Goal: Task Accomplishment & Management: Complete application form

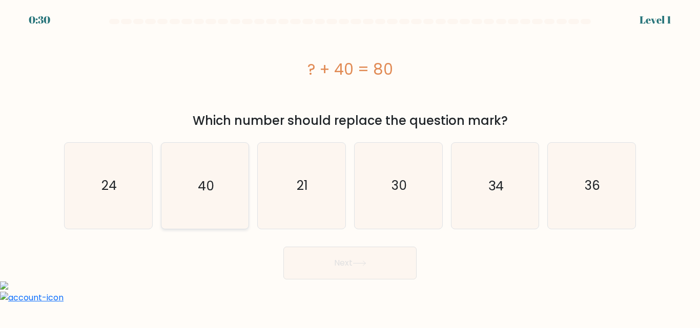
click at [224, 182] on icon "40" at bounding box center [205, 186] width 86 height 86
click at [350, 167] on input "b. 40" at bounding box center [350, 165] width 1 height 3
radio input "true"
click at [358, 272] on button "Next" at bounding box center [349, 263] width 133 height 33
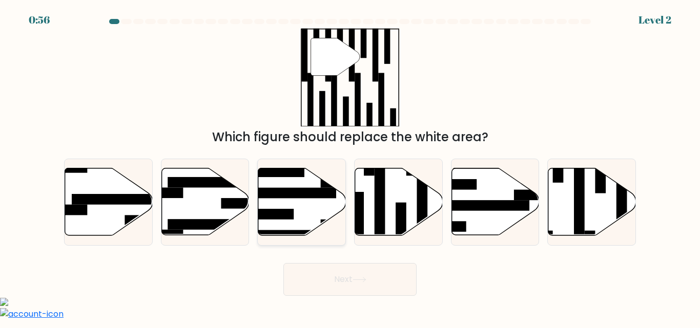
click at [305, 204] on icon at bounding box center [302, 202] width 88 height 67
click at [350, 167] on input "c." at bounding box center [350, 165] width 1 height 3
radio input "true"
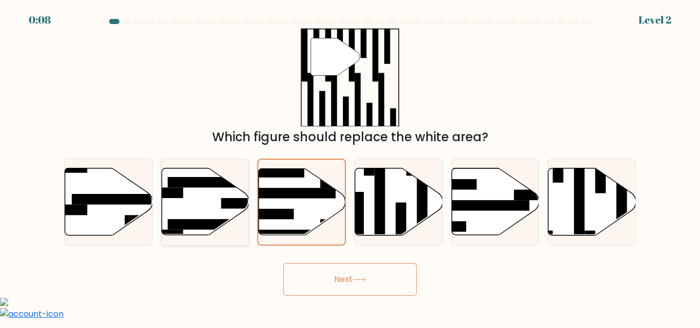
click at [214, 212] on icon at bounding box center [205, 202] width 88 height 67
click at [350, 167] on input "b." at bounding box center [350, 165] width 1 height 3
radio input "true"
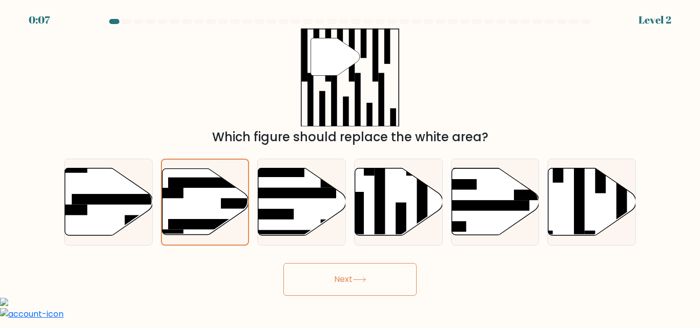
click at [342, 275] on button "Next" at bounding box center [349, 279] width 133 height 33
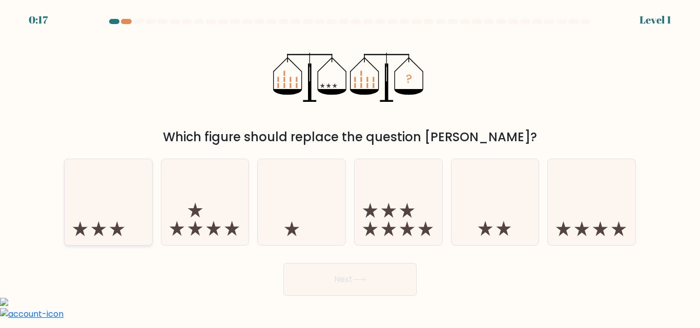
click at [108, 228] on icon at bounding box center [109, 202] width 88 height 72
click at [350, 167] on input "a." at bounding box center [350, 165] width 1 height 3
radio input "true"
click at [336, 287] on button "Next" at bounding box center [349, 279] width 133 height 33
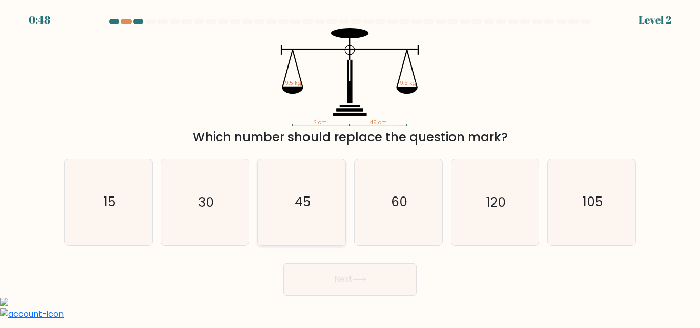
click at [303, 209] on text "45" at bounding box center [302, 203] width 16 height 18
click at [350, 167] on input "c. 45" at bounding box center [350, 165] width 1 height 3
radio input "true"
click at [364, 278] on icon at bounding box center [359, 280] width 14 height 6
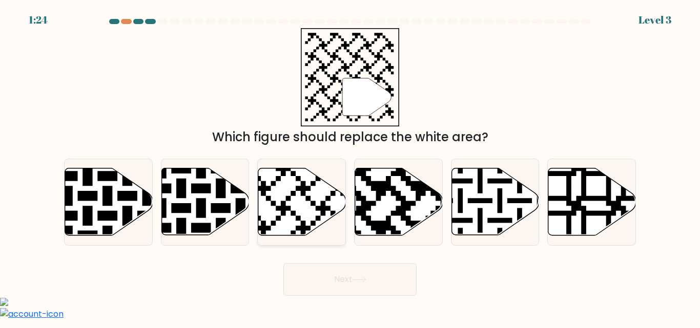
click at [308, 220] on icon at bounding box center [302, 202] width 88 height 67
click at [350, 167] on input "c." at bounding box center [350, 165] width 1 height 3
radio input "true"
click at [366, 279] on icon at bounding box center [359, 280] width 14 height 6
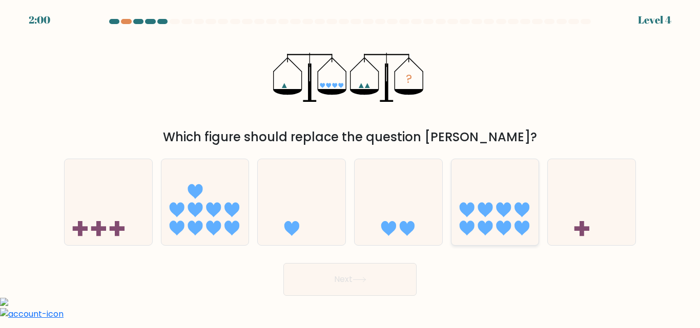
click at [480, 222] on icon at bounding box center [484, 228] width 15 height 15
click at [350, 167] on input "e." at bounding box center [350, 165] width 1 height 3
radio input "true"
click at [393, 272] on button "Next" at bounding box center [349, 279] width 133 height 33
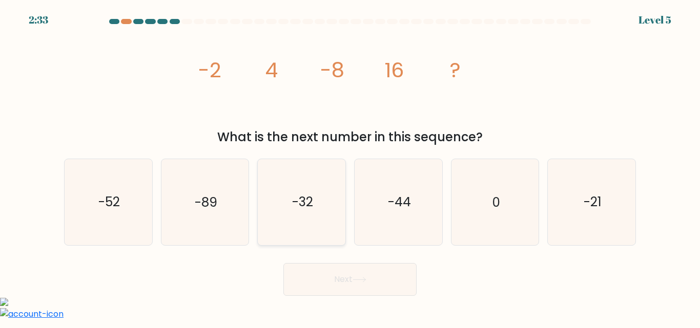
click at [312, 203] on text "-32" at bounding box center [302, 203] width 21 height 18
click at [350, 167] on input "c. -32" at bounding box center [350, 165] width 1 height 3
radio input "true"
click at [369, 283] on button "Next" at bounding box center [349, 279] width 133 height 33
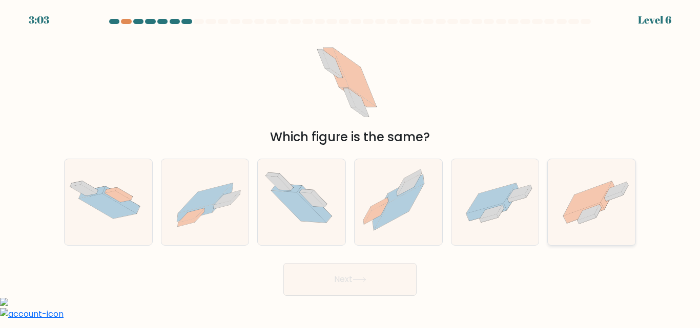
click at [581, 209] on icon at bounding box center [587, 198] width 48 height 34
click at [350, 167] on input "f." at bounding box center [350, 165] width 1 height 3
radio input "true"
click at [341, 301] on body "3:02 Level 6" at bounding box center [350, 269] width 700 height 538
click at [357, 287] on button "Next" at bounding box center [349, 279] width 133 height 33
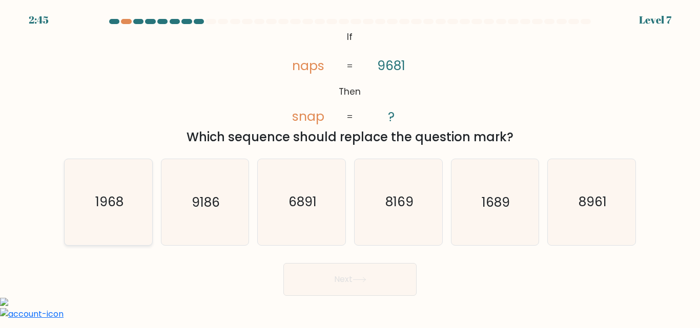
click at [107, 210] on text "1968" at bounding box center [109, 203] width 28 height 18
click at [350, 167] on input "a. 1968" at bounding box center [350, 165] width 1 height 3
radio input "true"
click at [325, 277] on button "Next" at bounding box center [349, 279] width 133 height 33
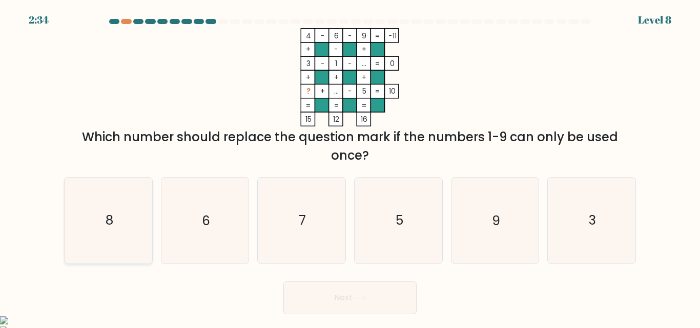
click at [107, 221] on text "8" at bounding box center [109, 221] width 8 height 18
click at [350, 167] on input "a. 8" at bounding box center [350, 165] width 1 height 3
radio input "true"
click at [357, 303] on button "Next" at bounding box center [349, 298] width 133 height 33
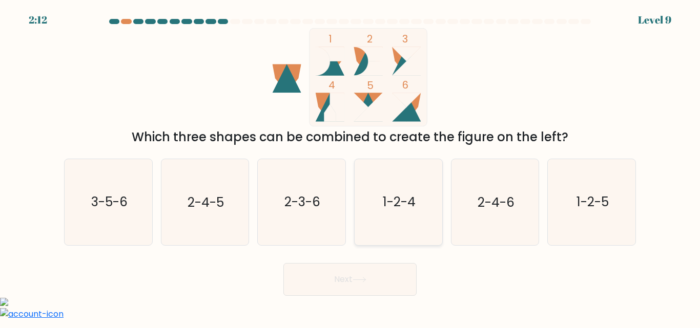
click at [416, 217] on icon "1-2-4" at bounding box center [398, 202] width 86 height 86
click at [350, 167] on input "d. 1-2-4" at bounding box center [350, 165] width 1 height 3
radio input "true"
click at [377, 291] on button "Next" at bounding box center [349, 279] width 133 height 33
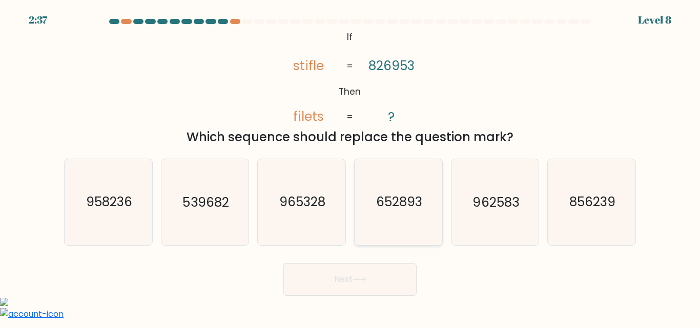
click at [399, 216] on icon "652893" at bounding box center [398, 202] width 86 height 86
click at [350, 167] on input "d. 652893" at bounding box center [350, 165] width 1 height 3
radio input "true"
click at [376, 283] on button "Next" at bounding box center [349, 279] width 133 height 33
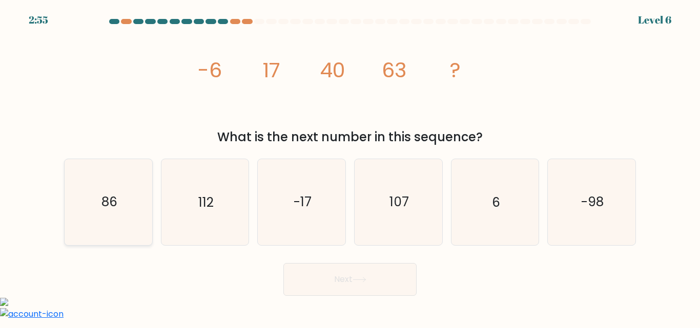
click at [117, 215] on icon "86" at bounding box center [109, 202] width 86 height 86
click at [350, 167] on input "a. 86" at bounding box center [350, 165] width 1 height 3
radio input "true"
click at [366, 280] on icon at bounding box center [359, 280] width 14 height 6
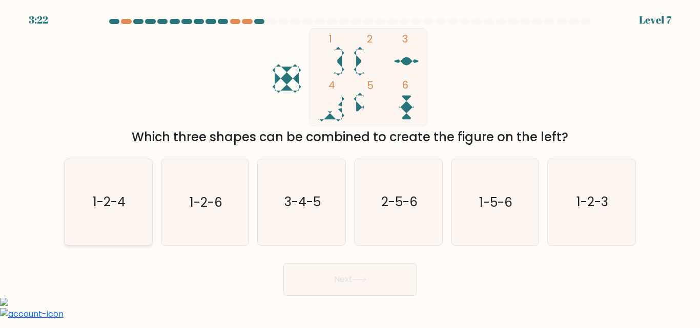
click at [89, 201] on icon "1-2-4" at bounding box center [109, 202] width 86 height 86
click at [350, 167] on input "a. 1-2-4" at bounding box center [350, 165] width 1 height 3
radio input "true"
click at [384, 282] on button "Next" at bounding box center [349, 279] width 133 height 33
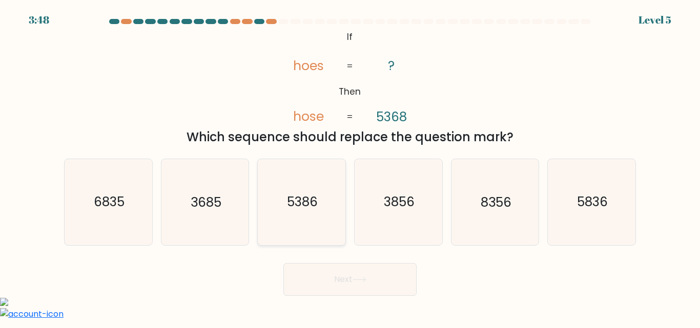
click at [304, 210] on text "5386" at bounding box center [302, 203] width 31 height 18
click at [350, 167] on input "c. 5386" at bounding box center [350, 165] width 1 height 3
radio input "true"
click at [378, 287] on button "Next" at bounding box center [349, 279] width 133 height 33
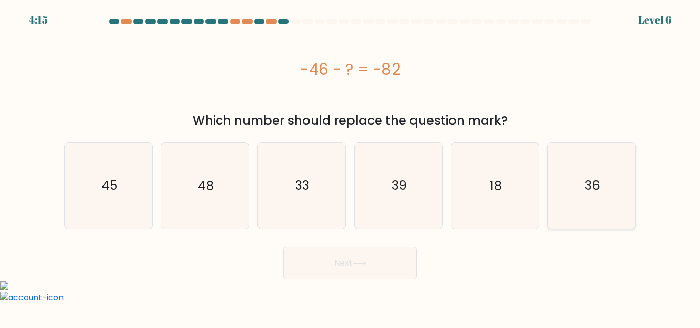
click at [585, 198] on icon "36" at bounding box center [592, 186] width 86 height 86
click at [350, 167] on input "f. 36" at bounding box center [350, 165] width 1 height 3
radio input "true"
click at [326, 270] on button "Next" at bounding box center [349, 263] width 133 height 33
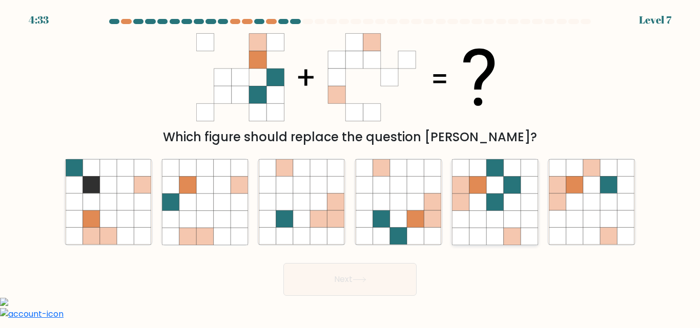
click at [499, 215] on icon at bounding box center [494, 219] width 17 height 17
click at [350, 167] on input "e." at bounding box center [350, 165] width 1 height 3
radio input "true"
click at [387, 282] on button "Next" at bounding box center [349, 279] width 133 height 33
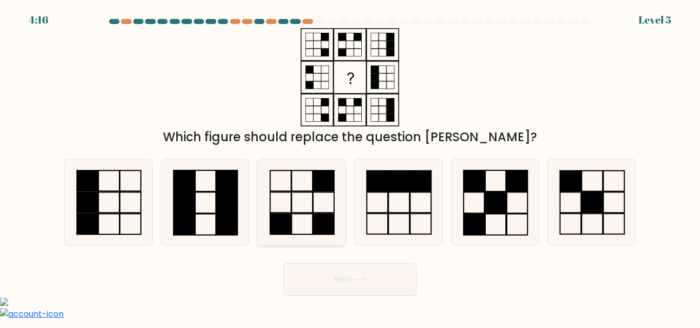
click at [302, 209] on icon at bounding box center [302, 202] width 86 height 86
click at [350, 167] on input "c." at bounding box center [350, 165] width 1 height 3
radio input "true"
click at [330, 287] on button "Next" at bounding box center [349, 279] width 133 height 33
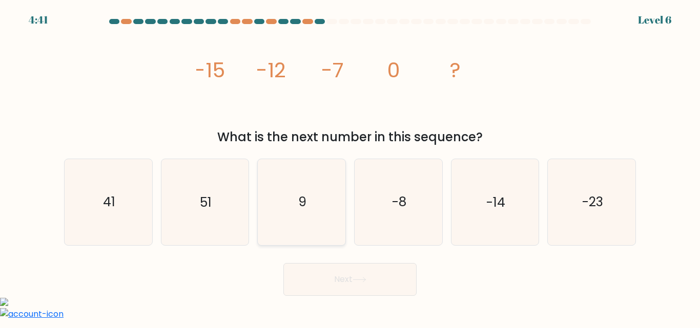
click at [289, 209] on icon "9" at bounding box center [302, 202] width 86 height 86
click at [350, 167] on input "c. 9" at bounding box center [350, 165] width 1 height 3
radio input "true"
click at [388, 285] on button "Next" at bounding box center [349, 279] width 133 height 33
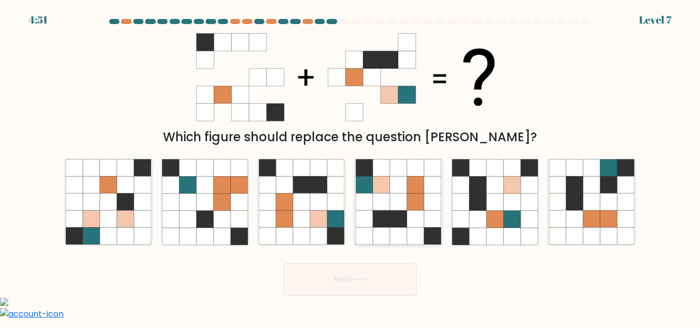
click at [404, 193] on icon at bounding box center [398, 185] width 17 height 17
click at [350, 167] on input "d." at bounding box center [350, 165] width 1 height 3
radio input "true"
click at [357, 280] on icon at bounding box center [359, 280] width 12 height 5
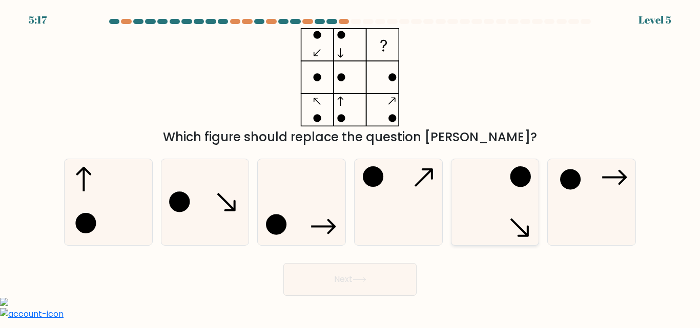
click at [509, 203] on icon at bounding box center [495, 202] width 86 height 86
click at [350, 167] on input "e." at bounding box center [350, 165] width 1 height 3
radio input "true"
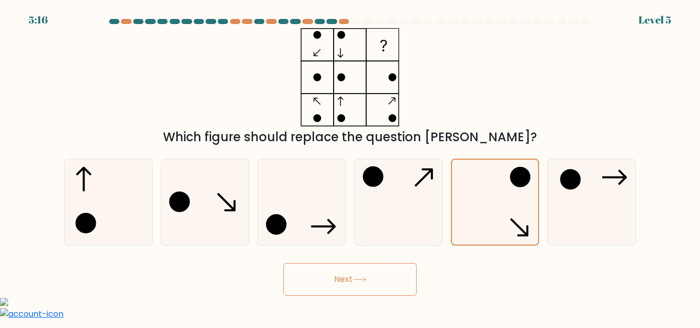
click at [370, 279] on button "Next" at bounding box center [349, 279] width 133 height 33
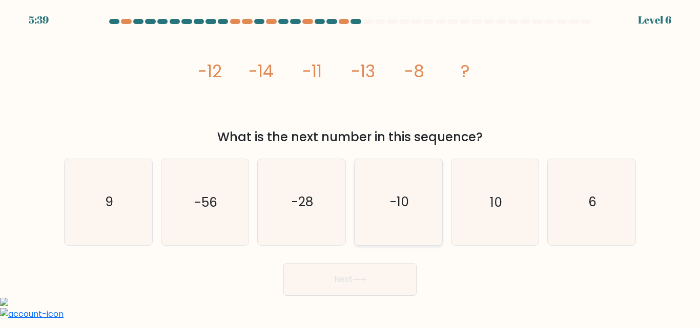
click at [411, 208] on icon "-10" at bounding box center [398, 202] width 86 height 86
click at [350, 167] on input "d. -10" at bounding box center [350, 165] width 1 height 3
radio input "true"
click at [370, 280] on button "Next" at bounding box center [349, 279] width 133 height 33
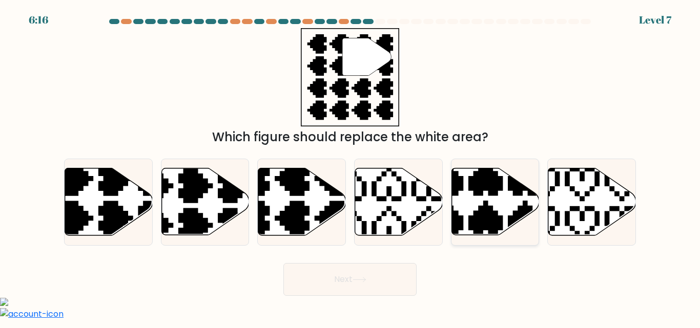
click at [480, 216] on icon at bounding box center [466, 238] width 154 height 154
click at [350, 167] on input "e." at bounding box center [350, 165] width 1 height 3
radio input "true"
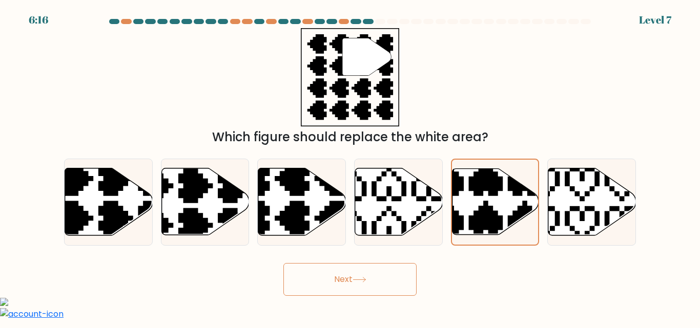
click at [354, 285] on button "Next" at bounding box center [349, 279] width 133 height 33
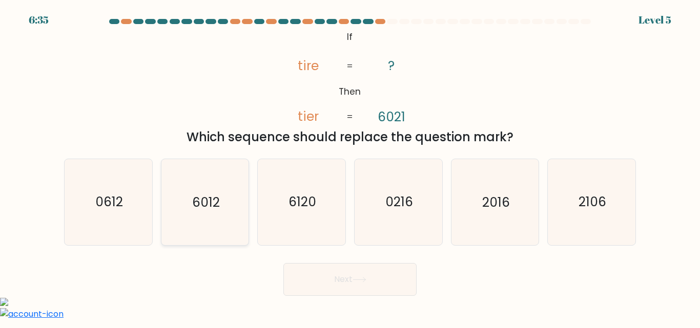
click at [217, 208] on text "6012" at bounding box center [206, 203] width 28 height 18
click at [350, 167] on input "b. 6012" at bounding box center [350, 165] width 1 height 3
radio input "true"
click at [378, 293] on button "Next" at bounding box center [349, 279] width 133 height 33
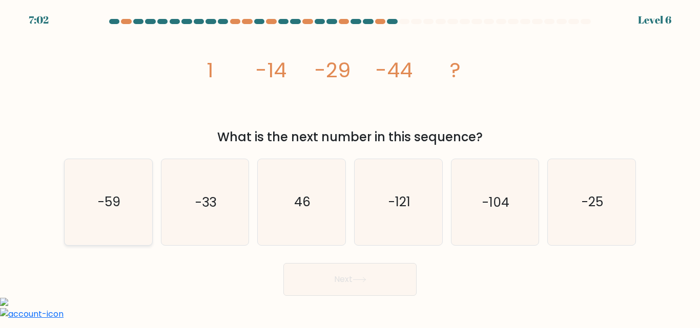
click at [108, 212] on icon "-59" at bounding box center [109, 202] width 86 height 86
click at [350, 167] on input "a. -59" at bounding box center [350, 165] width 1 height 3
radio input "true"
click at [360, 282] on button "Next" at bounding box center [349, 279] width 133 height 33
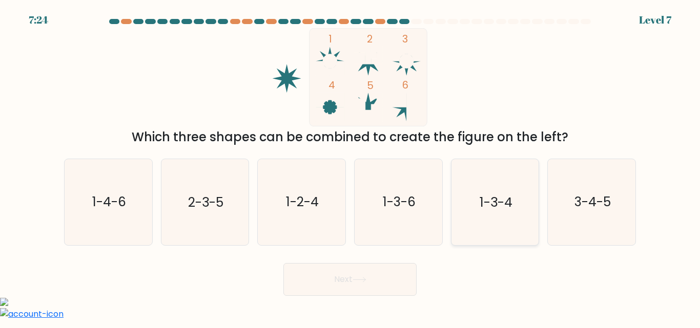
click at [490, 217] on icon "1-3-4" at bounding box center [495, 202] width 86 height 86
click at [350, 167] on input "e. 1-3-4" at bounding box center [350, 165] width 1 height 3
radio input "true"
click at [361, 292] on button "Next" at bounding box center [349, 279] width 133 height 33
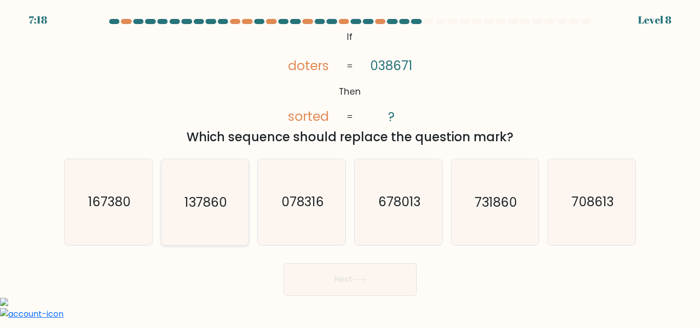
click at [214, 212] on icon "137860" at bounding box center [205, 202] width 86 height 86
click at [350, 167] on input "b. 137860" at bounding box center [350, 165] width 1 height 3
radio input "true"
click at [376, 284] on button "Next" at bounding box center [349, 279] width 133 height 33
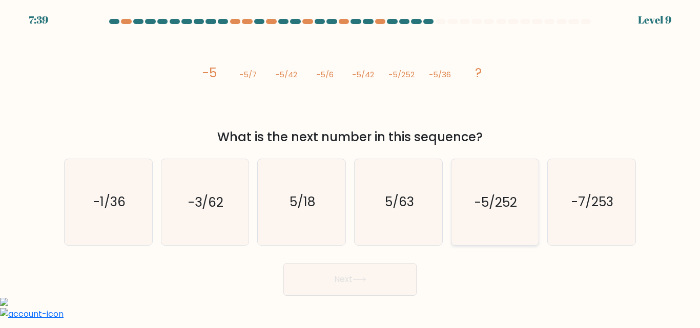
click at [510, 219] on icon "-5/252" at bounding box center [495, 202] width 86 height 86
click at [350, 167] on input "e. -5/252" at bounding box center [350, 165] width 1 height 3
radio input "true"
click at [355, 290] on button "Next" at bounding box center [349, 279] width 133 height 33
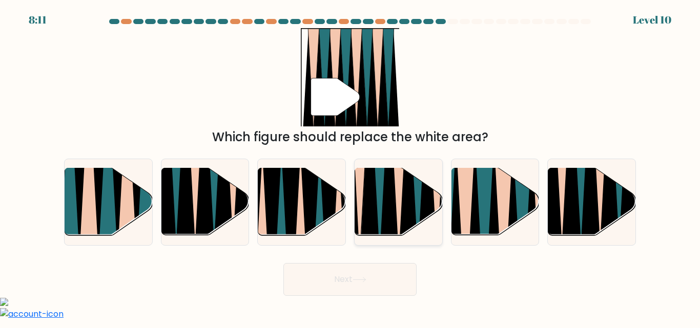
click at [400, 222] on icon at bounding box center [399, 167] width 20 height 175
click at [350, 167] on input "d." at bounding box center [350, 165] width 1 height 3
radio input "true"
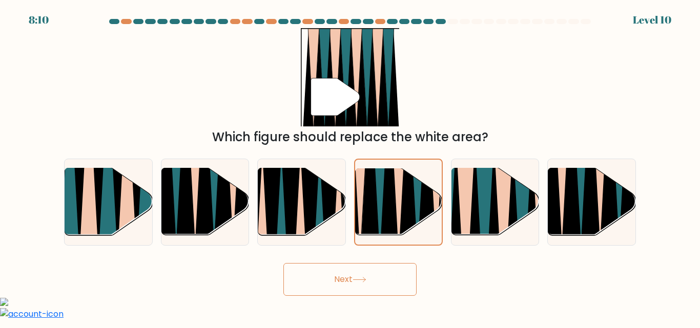
click at [388, 282] on button "Next" at bounding box center [349, 279] width 133 height 33
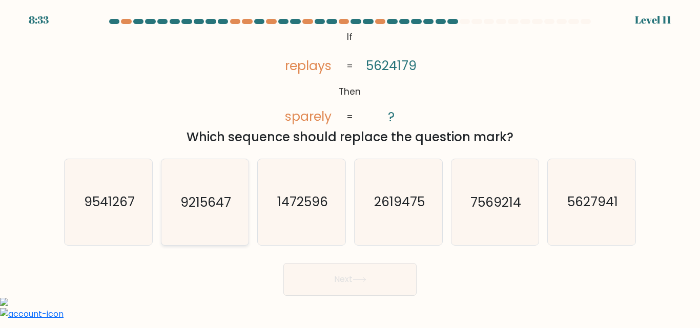
click at [209, 211] on text "9215647" at bounding box center [205, 203] width 51 height 18
click at [350, 167] on input "b. 9215647" at bounding box center [350, 165] width 1 height 3
radio input "true"
click at [358, 290] on button "Next" at bounding box center [349, 279] width 133 height 33
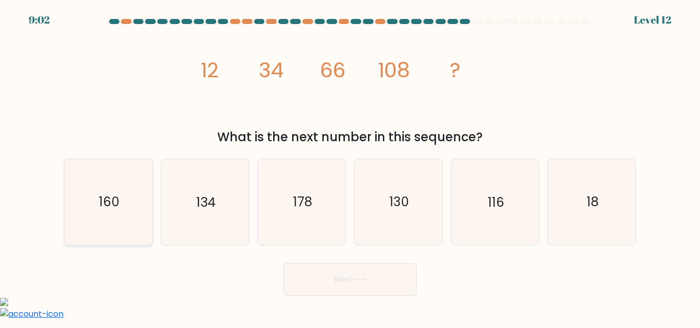
click at [124, 219] on icon "160" at bounding box center [109, 202] width 86 height 86
click at [350, 167] on input "a. 160" at bounding box center [350, 165] width 1 height 3
radio input "true"
click at [390, 284] on button "Next" at bounding box center [349, 279] width 133 height 33
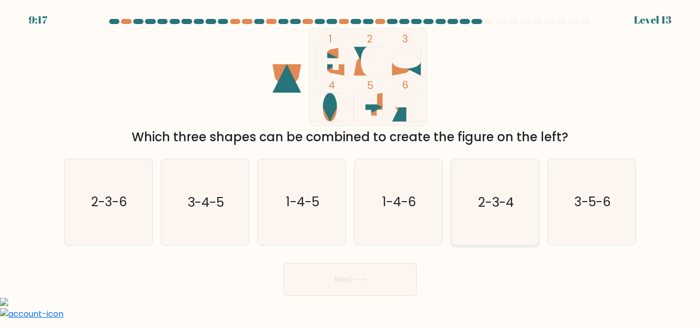
click at [503, 205] on text "2-3-4" at bounding box center [496, 203] width 36 height 18
click at [350, 167] on input "e. 2-3-4" at bounding box center [350, 165] width 1 height 3
radio input "true"
click at [390, 277] on button "Next" at bounding box center [349, 279] width 133 height 33
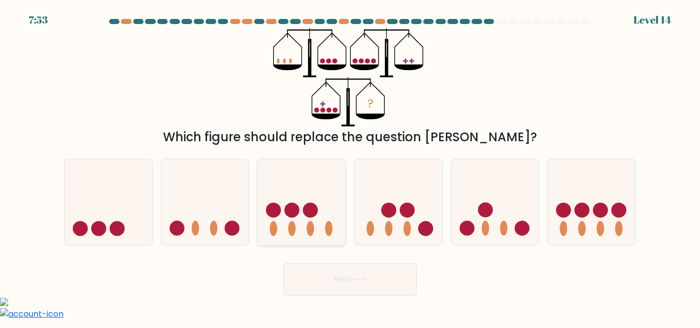
click at [280, 219] on icon at bounding box center [302, 202] width 88 height 72
click at [350, 167] on input "c." at bounding box center [350, 165] width 1 height 3
radio input "true"
click at [356, 286] on button "Next" at bounding box center [349, 279] width 133 height 33
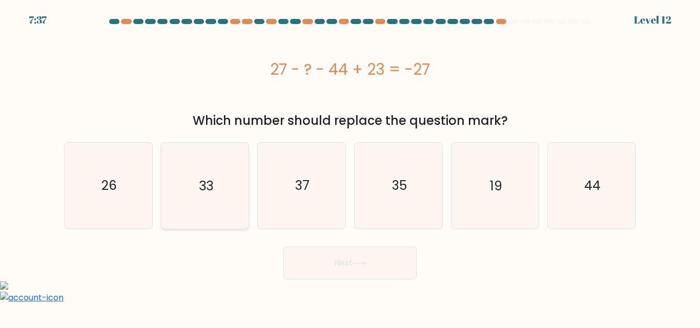
drag, startPoint x: 187, startPoint y: 186, endPoint x: 191, endPoint y: 181, distance: 6.2
click at [187, 181] on icon "33" at bounding box center [205, 186] width 86 height 86
click at [350, 167] on input "b. 33" at bounding box center [350, 165] width 1 height 3
radio input "true"
click at [376, 270] on button "Next" at bounding box center [349, 263] width 133 height 33
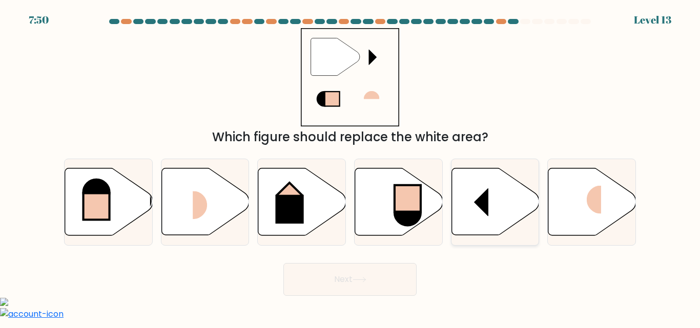
click at [475, 207] on rect at bounding box center [473, 202] width 29 height 28
click at [350, 167] on input "e." at bounding box center [350, 165] width 1 height 3
radio input "true"
click at [347, 280] on button "Next" at bounding box center [349, 279] width 133 height 33
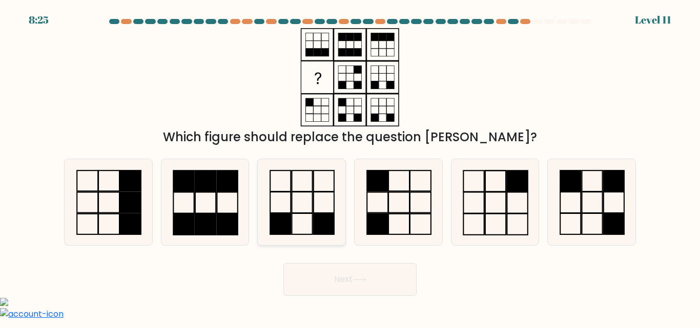
click at [274, 212] on icon at bounding box center [302, 202] width 86 height 86
click at [350, 167] on input "c." at bounding box center [350, 165] width 1 height 3
radio input "true"
click at [333, 292] on button "Next" at bounding box center [349, 279] width 133 height 33
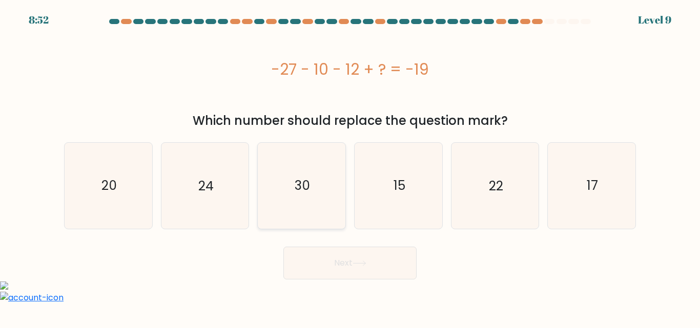
drag, startPoint x: 300, startPoint y: 194, endPoint x: 308, endPoint y: 201, distance: 10.9
click at [301, 194] on text "30" at bounding box center [301, 186] width 15 height 18
click at [350, 167] on input "c. 30" at bounding box center [350, 165] width 1 height 3
radio input "true"
click at [353, 259] on button "Next" at bounding box center [349, 263] width 133 height 33
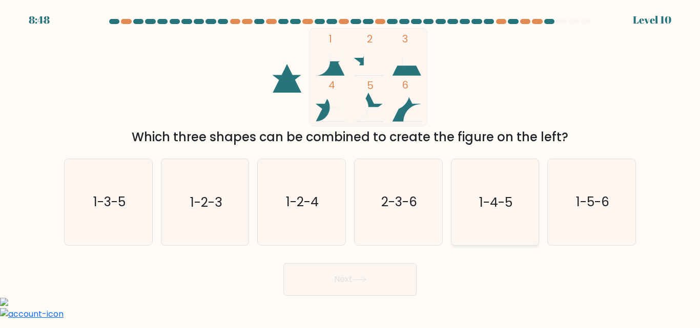
click at [501, 201] on text "1-4-5" at bounding box center [495, 203] width 33 height 18
click at [350, 167] on input "e. 1-4-5" at bounding box center [350, 165] width 1 height 3
radio input "true"
click at [368, 288] on button "Next" at bounding box center [349, 279] width 133 height 33
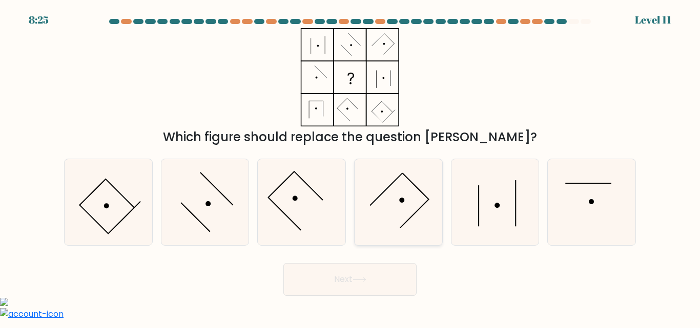
click at [397, 190] on icon at bounding box center [398, 202] width 86 height 86
click at [350, 167] on input "d." at bounding box center [350, 165] width 1 height 3
radio input "true"
drag, startPoint x: 355, startPoint y: 283, endPoint x: 348, endPoint y: 290, distance: 9.8
click at [353, 285] on button "Next" at bounding box center [349, 279] width 133 height 33
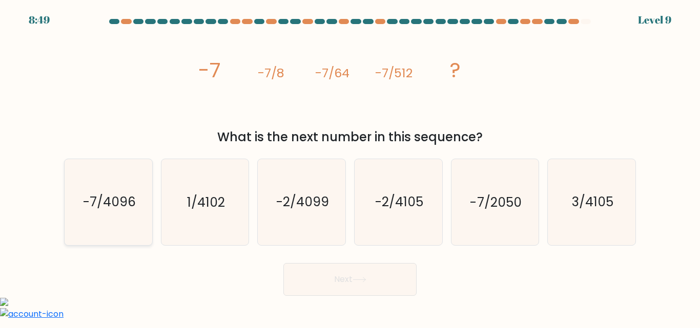
click at [116, 226] on icon "-7/4096" at bounding box center [109, 202] width 86 height 86
click at [350, 167] on input "a. -7/4096" at bounding box center [350, 165] width 1 height 3
radio input "true"
click at [355, 288] on button "Next" at bounding box center [349, 279] width 133 height 33
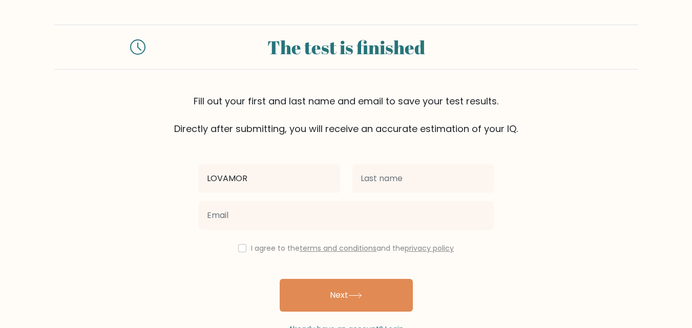
type input "LOVAMOR"
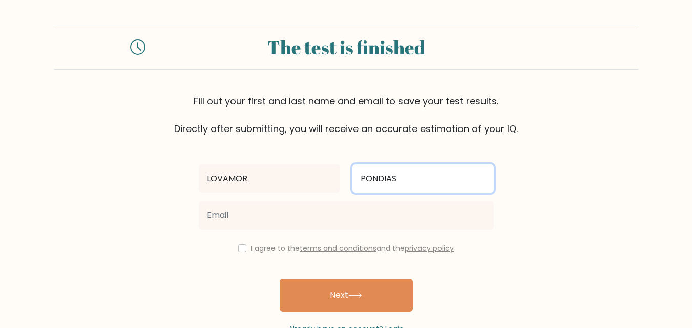
type input "PONDIAS"
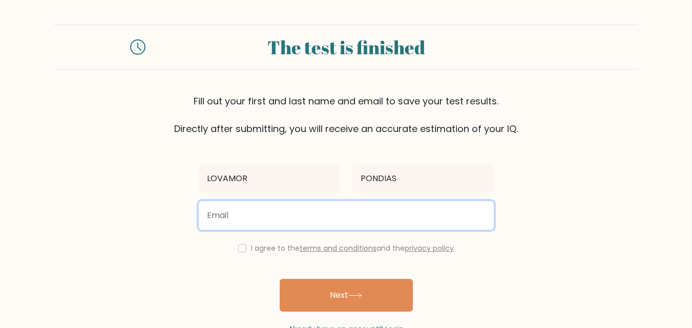
click at [236, 227] on input "email" at bounding box center [346, 215] width 295 height 29
type input "grazylove020592@gmail.com"
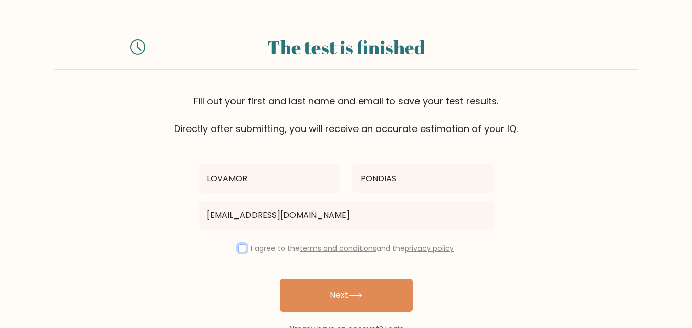
click at [241, 250] on input "checkbox" at bounding box center [242, 248] width 8 height 8
checkbox input "true"
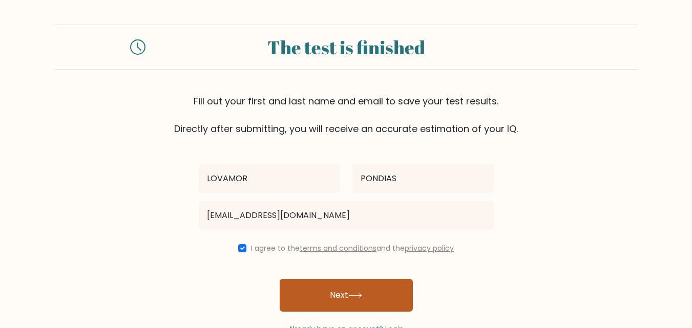
click at [318, 293] on button "Next" at bounding box center [346, 295] width 133 height 33
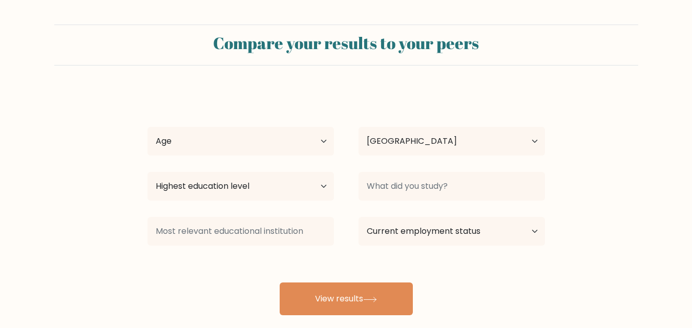
select select "PH"
click at [315, 141] on select "Age Under 18 years old 18-24 years old 25-34 years old 35-44 years old 45-54 ye…" at bounding box center [241, 141] width 186 height 29
select select "25_34"
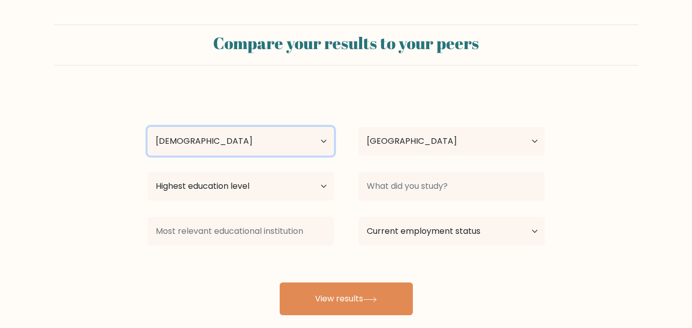
click at [148, 127] on select "Age Under 18 years old 18-24 years old 25-34 years old 35-44 years old 45-54 ye…" at bounding box center [241, 141] width 186 height 29
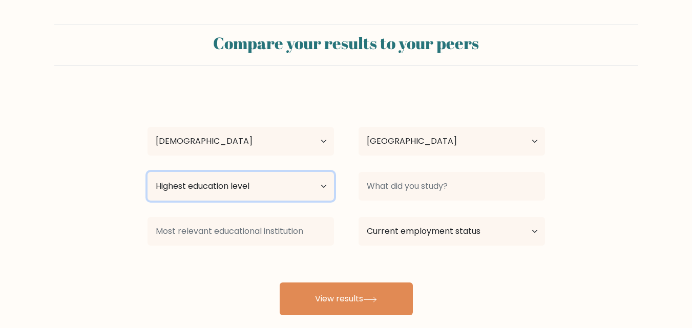
click at [290, 188] on select "Highest education level No schooling Primary Lower Secondary Upper Secondary Oc…" at bounding box center [241, 186] width 186 height 29
select select "masters_degree"
click at [148, 172] on select "Highest education level No schooling Primary Lower Secondary Upper Secondary Oc…" at bounding box center [241, 186] width 186 height 29
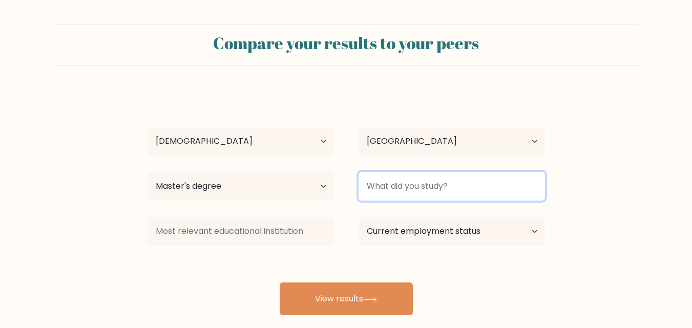
click at [456, 196] on input at bounding box center [452, 186] width 186 height 29
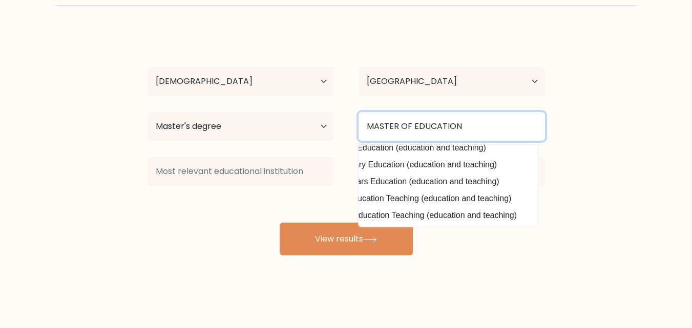
scroll to position [100, 0]
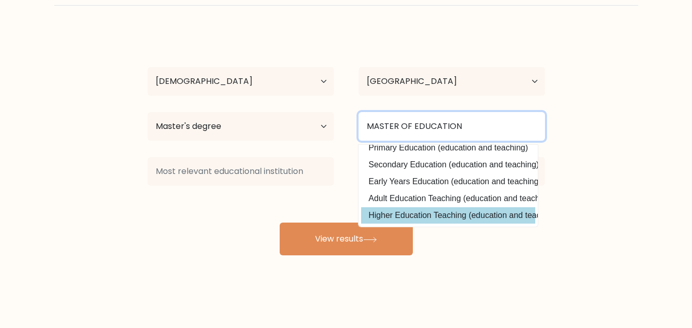
type input "MASTER OF EDUCATION"
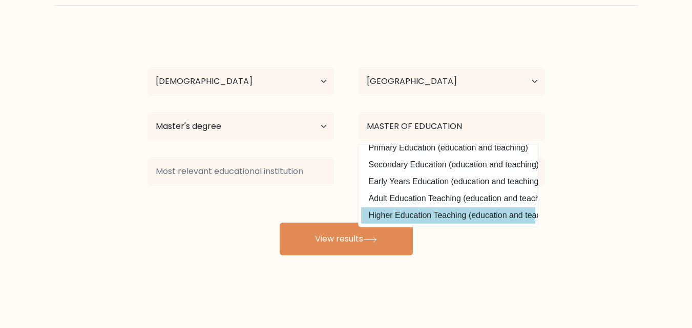
click at [497, 209] on div "LOVAMOR PONDIAS Age Under 18 years old 18-24 years old 25-34 years old 35-44 ye…" at bounding box center [346, 142] width 410 height 225
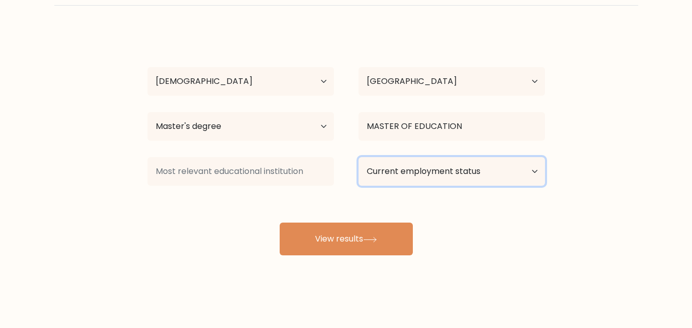
click at [523, 171] on select "Current employment status Employed Student Retired Other / prefer not to answer" at bounding box center [452, 171] width 186 height 29
select select "employed"
click at [359, 157] on select "Current employment status Employed Student Retired Other / prefer not to answer" at bounding box center [452, 171] width 186 height 29
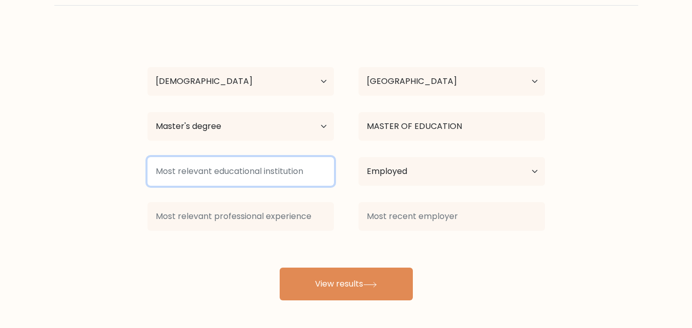
click at [263, 174] on input at bounding box center [241, 171] width 186 height 29
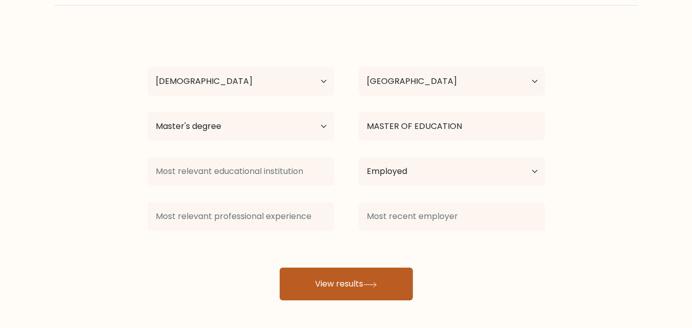
click at [337, 284] on button "View results" at bounding box center [346, 284] width 133 height 33
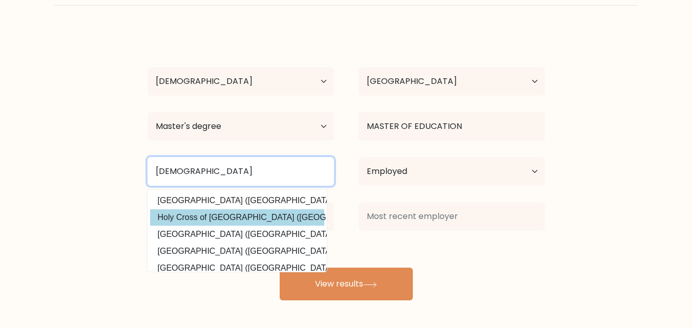
type input "HOLY CROSS"
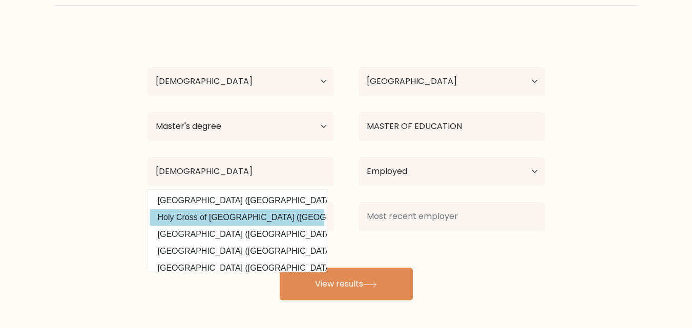
click at [282, 215] on div "LOVAMOR PONDIAS Age Under 18 years old 18-24 years old 25-34 years old 35-44 ye…" at bounding box center [346, 165] width 410 height 270
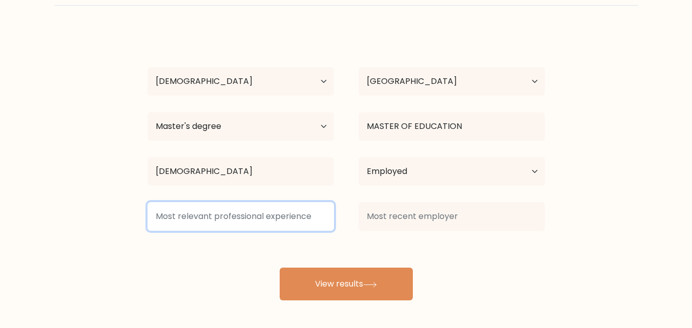
click at [285, 220] on input at bounding box center [241, 216] width 186 height 29
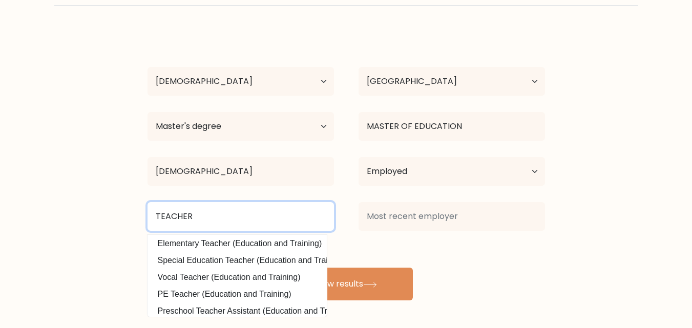
scroll to position [20, 0]
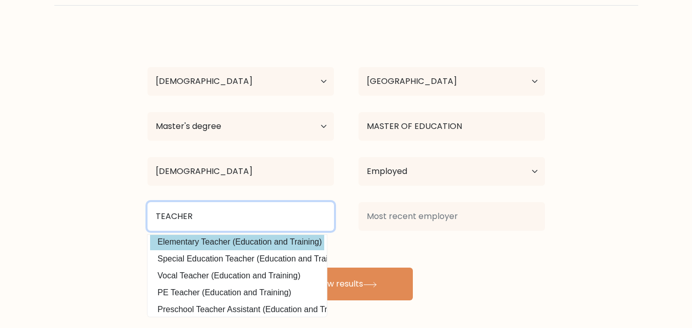
type input "TEACHER"
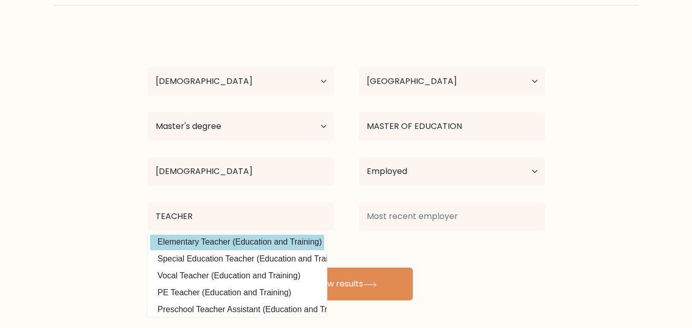
click at [285, 246] on div "LOVAMOR PONDIAS Age Under 18 years old 18-24 years old 25-34 years old 35-44 ye…" at bounding box center [346, 165] width 410 height 270
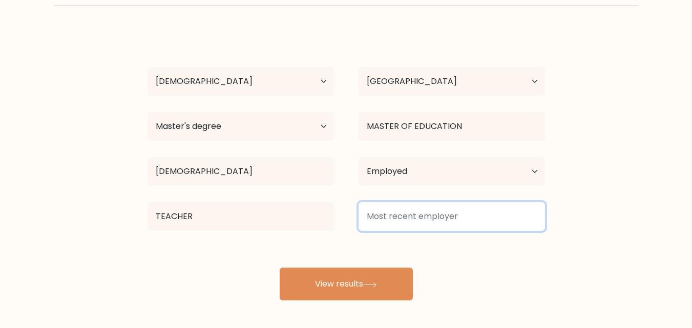
click at [454, 218] on input at bounding box center [452, 216] width 186 height 29
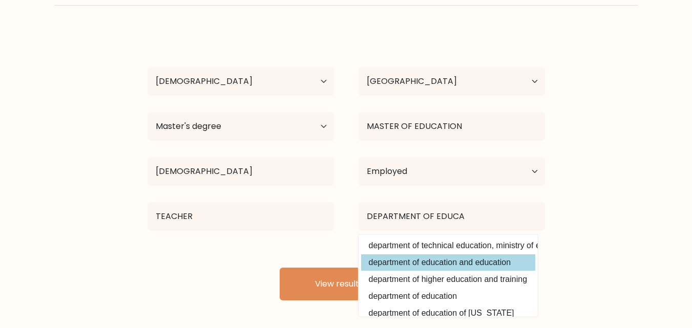
click at [501, 265] on option "department of education and education" at bounding box center [448, 263] width 174 height 16
type input "department of education and education"
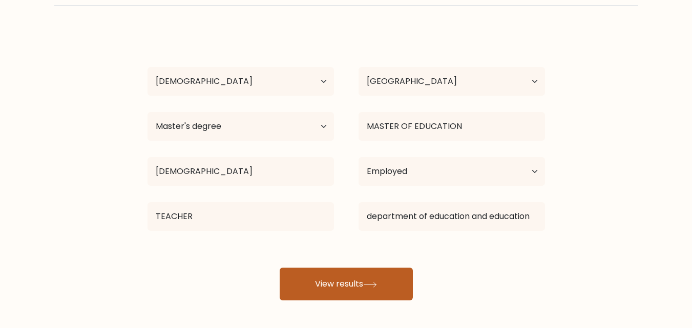
click at [377, 289] on button "View results" at bounding box center [346, 284] width 133 height 33
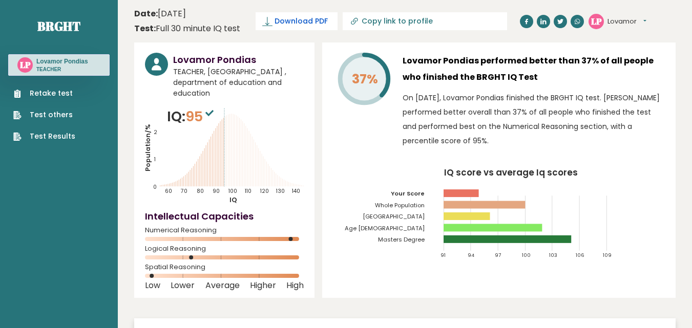
click at [311, 22] on span "Download PDF" at bounding box center [301, 21] width 53 height 11
